Goal: Find specific page/section: Find specific page/section

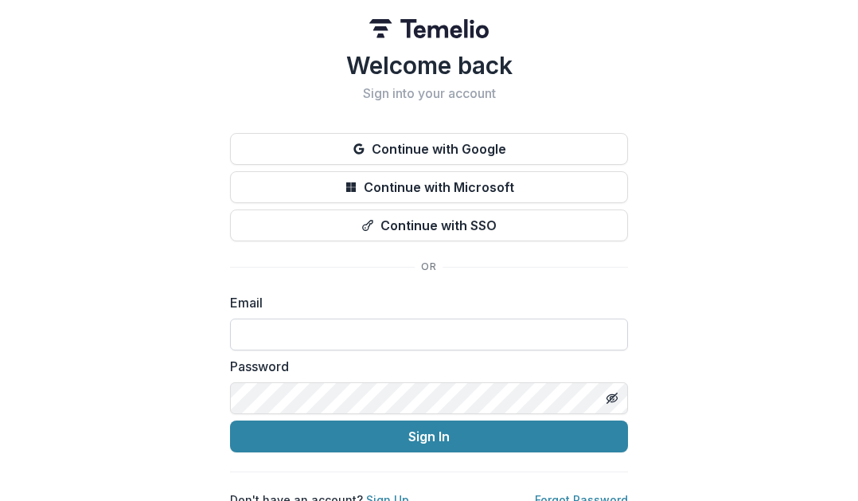
click at [307, 337] on input at bounding box center [429, 334] width 398 height 32
click at [321, 333] on input at bounding box center [429, 334] width 398 height 32
type input "**********"
click at [230, 420] on button "Sign In" at bounding box center [429, 436] width 398 height 32
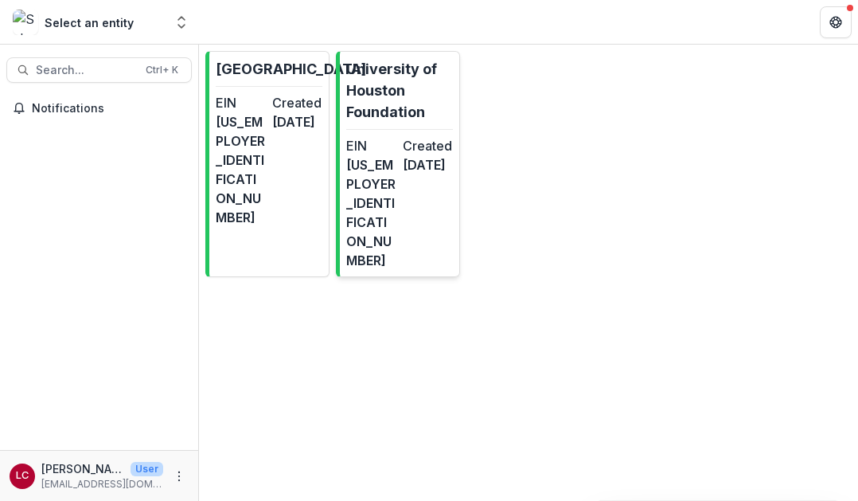
click at [385, 133] on link "University of Houston Foundation EIN [US_EMPLOYER_IDENTIFICATION_NUMBER] Create…" at bounding box center [398, 164] width 124 height 226
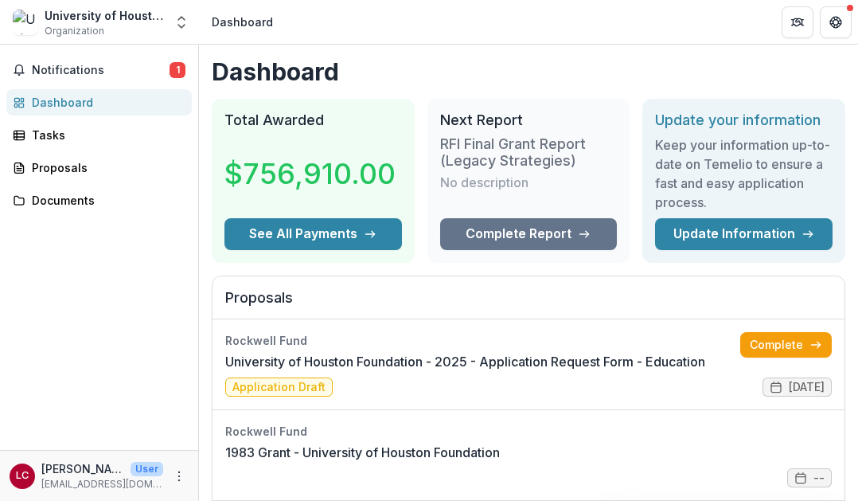
scroll to position [128, 0]
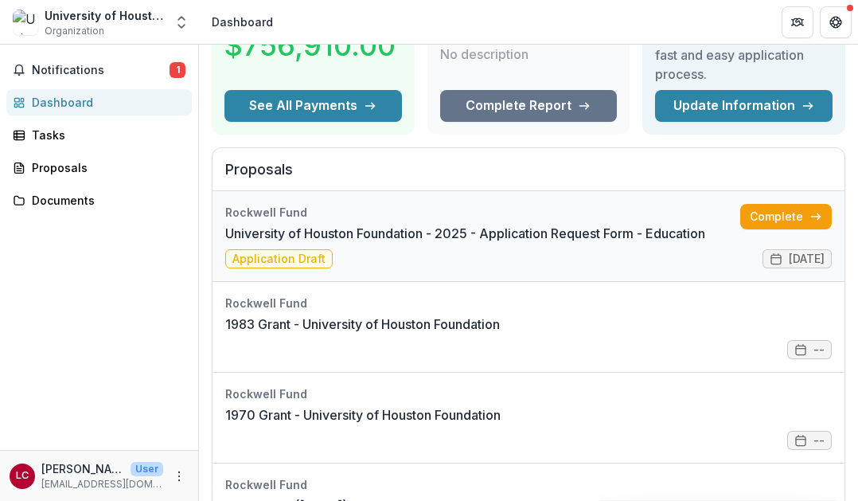
click at [563, 239] on link "University of Houston Foundation - 2025 - Application Request Form - Education" at bounding box center [465, 233] width 480 height 19
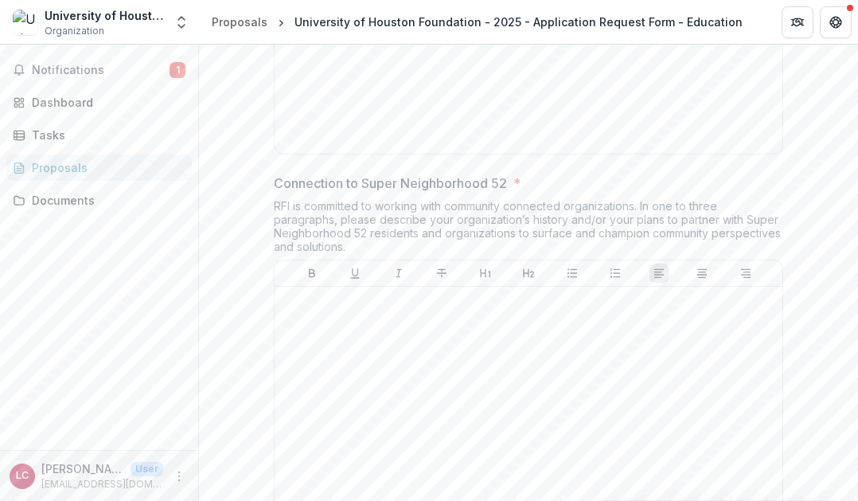
scroll to position [3765, 0]
